Goal: Task Accomplishment & Management: Complete application form

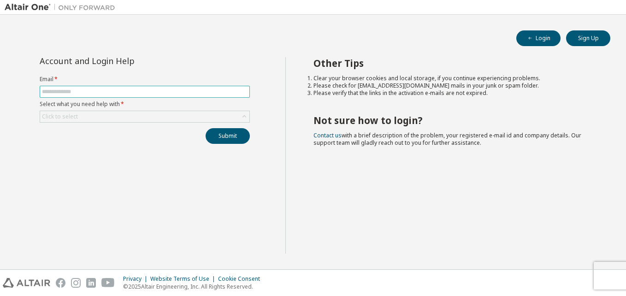
click at [71, 90] on input "text" at bounding box center [145, 91] width 206 height 7
type input "**********"
click at [78, 117] on div "Click to select" at bounding box center [60, 117] width 39 height 10
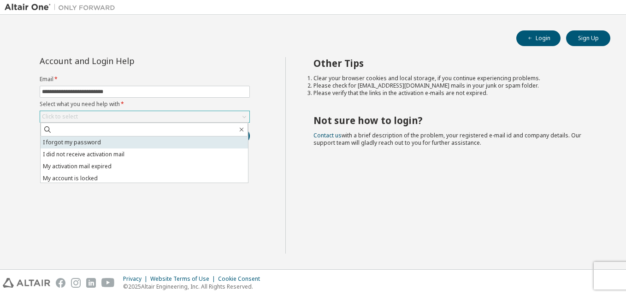
click at [84, 142] on li "I forgot my password" at bounding box center [144, 142] width 207 height 12
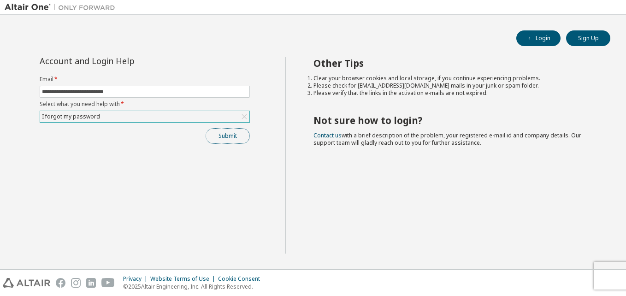
click at [225, 139] on button "Submit" at bounding box center [228, 136] width 44 height 16
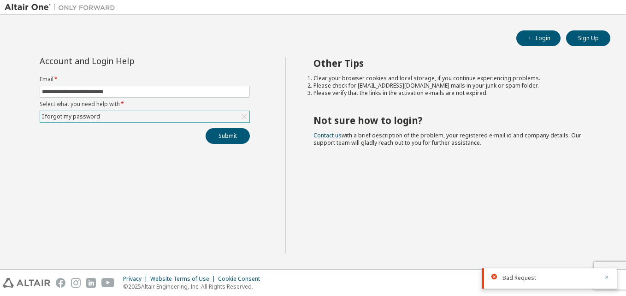
click at [607, 277] on icon "button" at bounding box center [607, 277] width 6 height 6
click at [212, 118] on div "I forgot my password" at bounding box center [144, 116] width 209 height 11
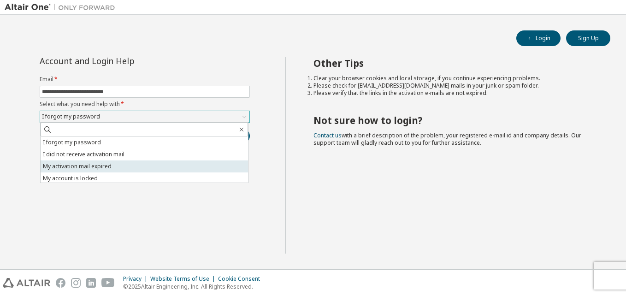
click at [145, 164] on li "My activation mail expired" at bounding box center [144, 166] width 207 height 12
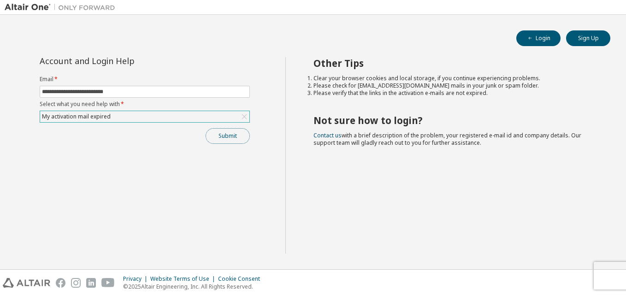
click at [227, 134] on button "Submit" at bounding box center [228, 136] width 44 height 16
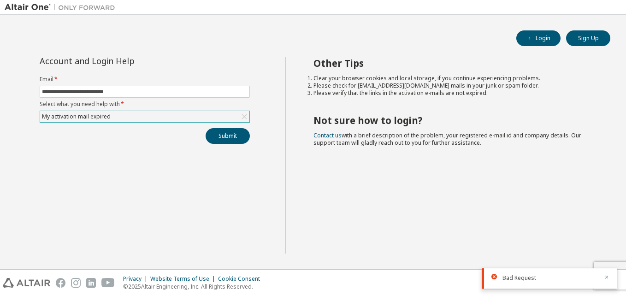
click at [607, 276] on icon "button" at bounding box center [607, 277] width 6 height 6
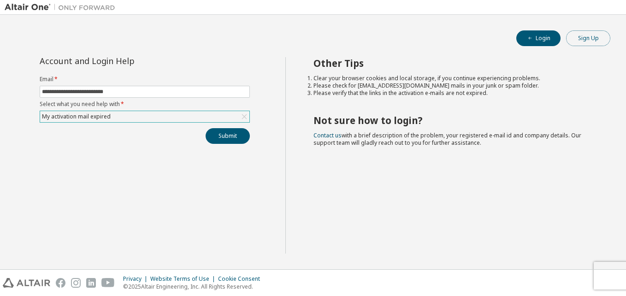
click at [592, 39] on button "Sign Up" at bounding box center [588, 38] width 44 height 16
